Goal: Information Seeking & Learning: Learn about a topic

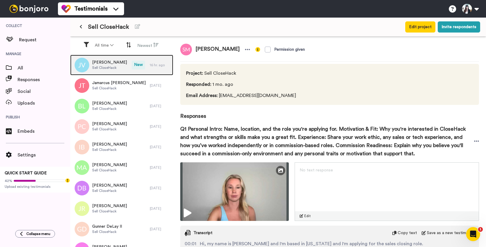
click at [109, 68] on span "Sell CloseHack" at bounding box center [109, 67] width 35 height 5
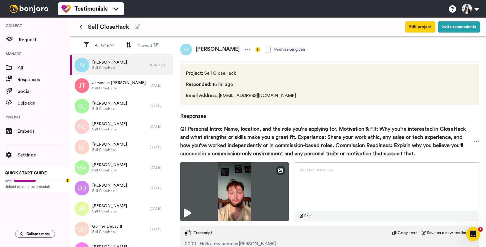
click at [212, 49] on span "[PERSON_NAME]" at bounding box center [217, 50] width 51 height 12
copy div "[PERSON_NAME]"
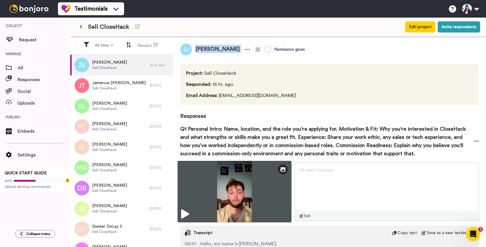
click at [241, 180] on img at bounding box center [235, 191] width 114 height 61
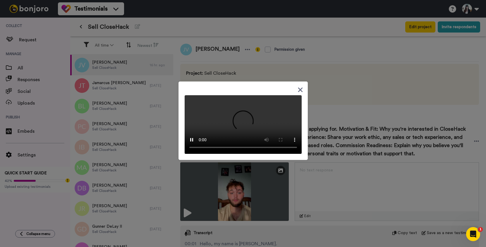
click at [298, 87] on icon at bounding box center [300, 89] width 5 height 5
